Goal: Task Accomplishment & Management: Complete application form

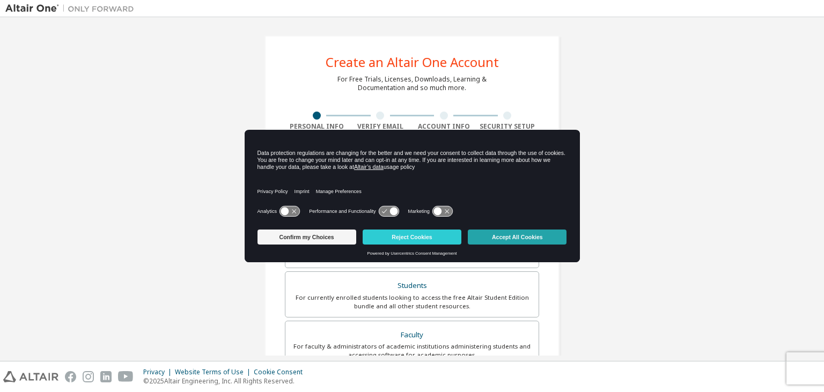
click at [504, 235] on button "Accept All Cookies" at bounding box center [517, 237] width 99 height 15
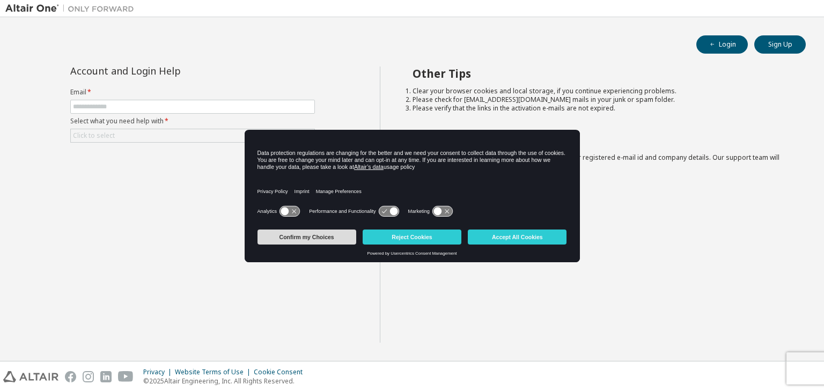
click at [287, 236] on button "Confirm my Choices" at bounding box center [306, 237] width 99 height 15
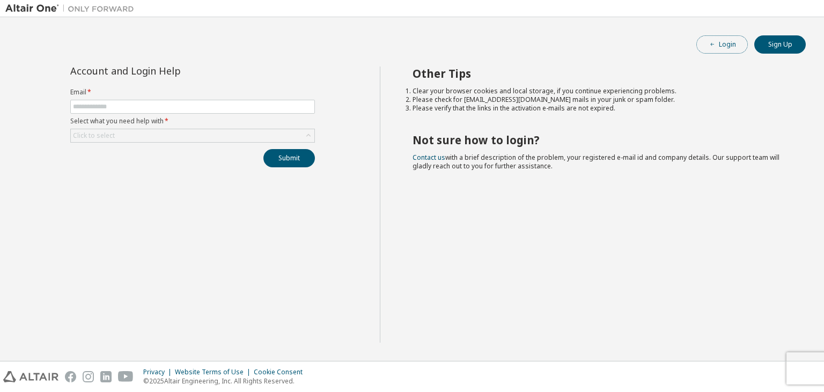
click at [717, 45] on button "Login" at bounding box center [721, 44] width 51 height 18
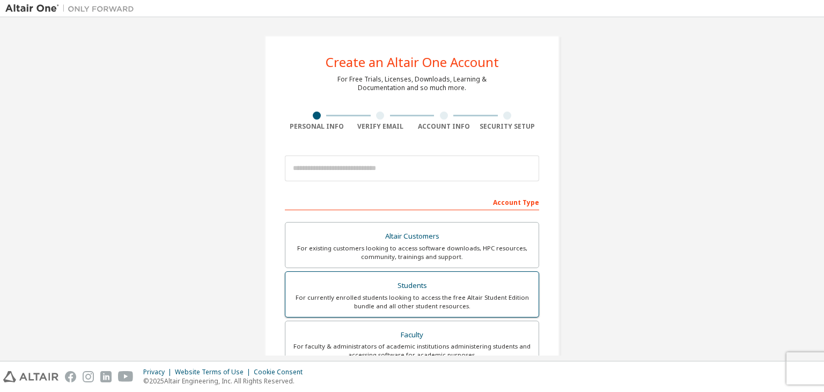
click at [392, 290] on div "Students" at bounding box center [412, 285] width 240 height 15
